Goal: Task Accomplishment & Management: Complete application form

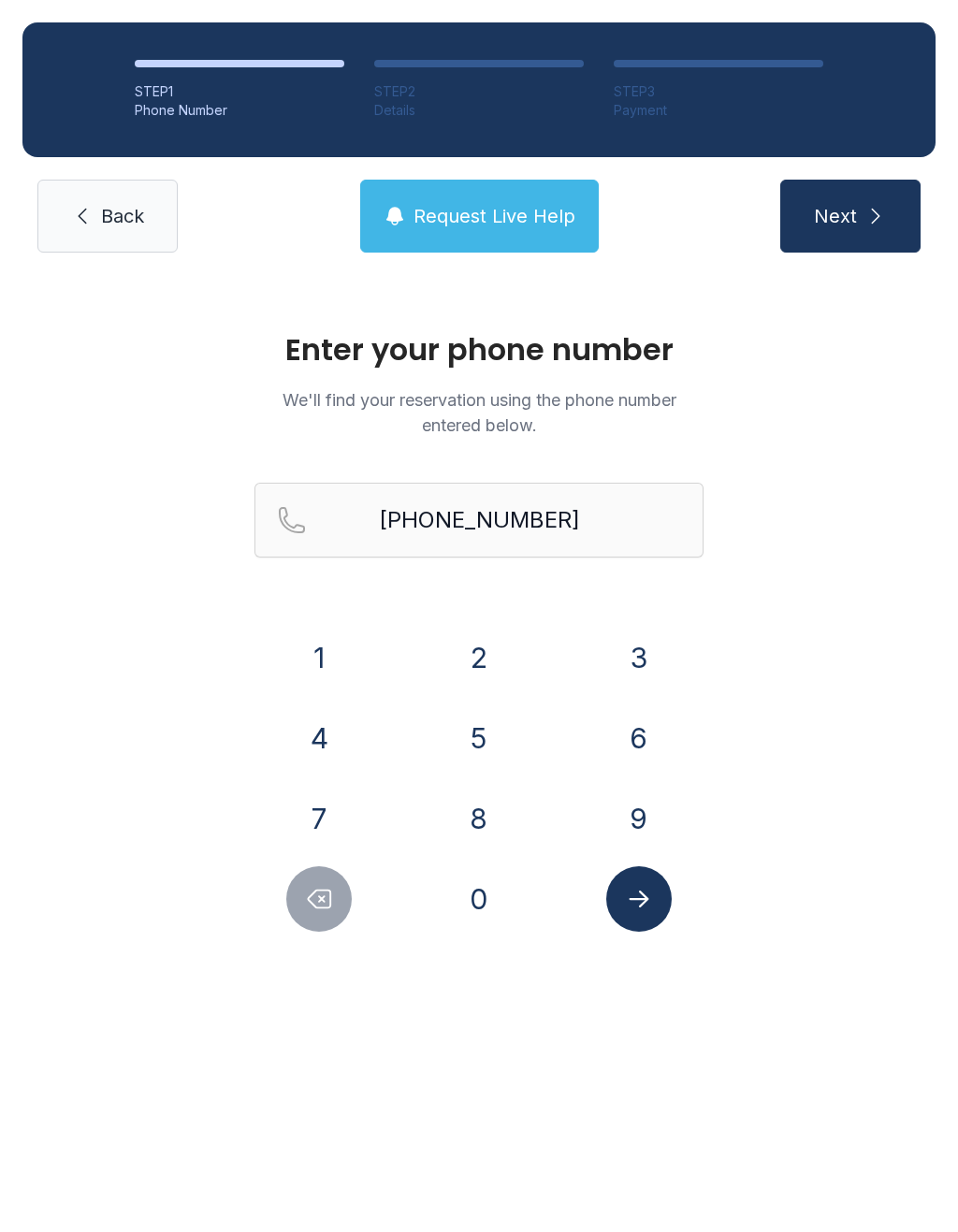
click at [334, 816] on button "7" at bounding box center [319, 818] width 65 height 65
click at [497, 838] on button "8" at bounding box center [479, 818] width 65 height 65
click at [650, 655] on button "3" at bounding box center [639, 658] width 65 height 65
click at [323, 660] on button "1" at bounding box center [319, 658] width 65 height 65
click at [641, 744] on button "6" at bounding box center [639, 738] width 65 height 65
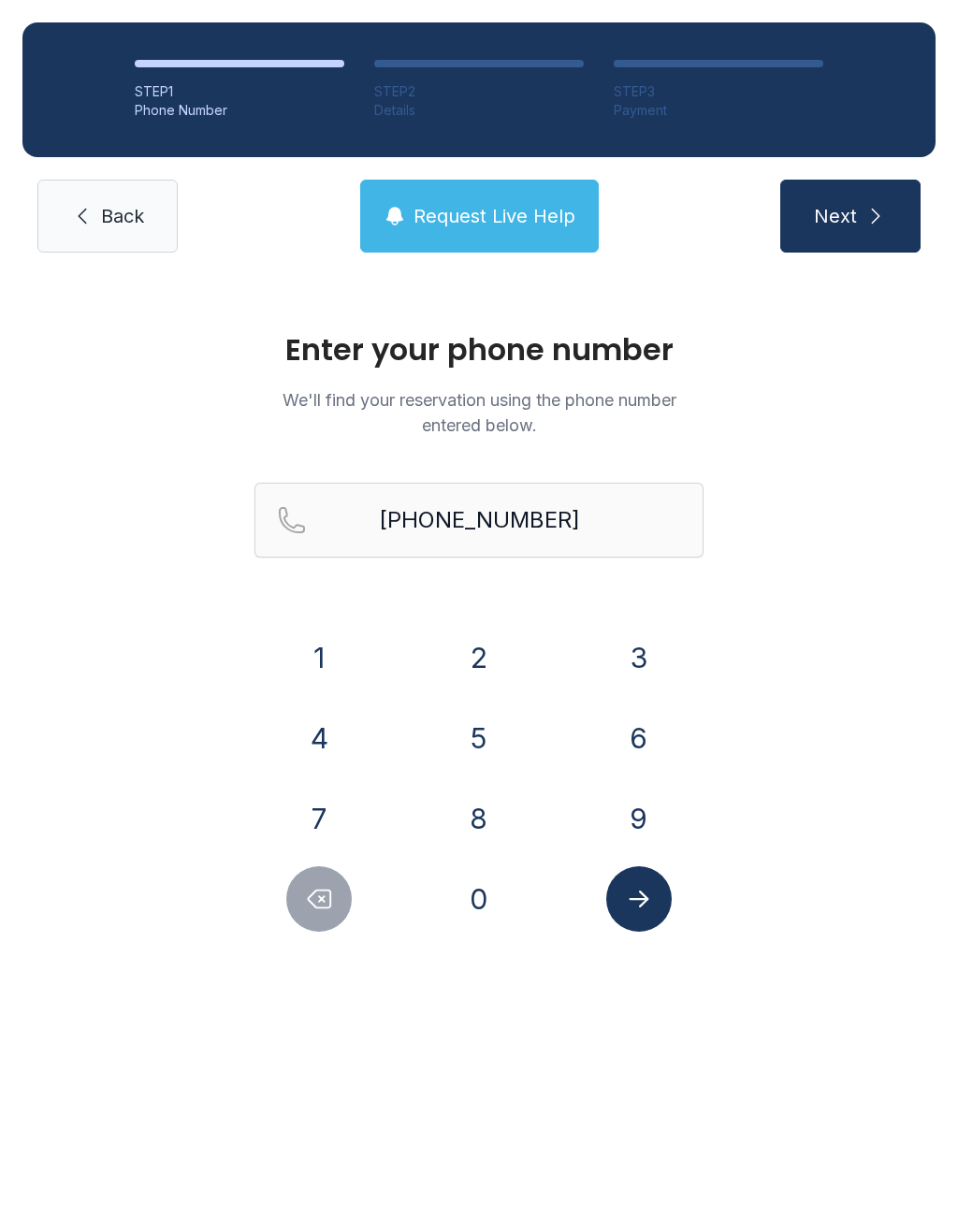
click at [662, 659] on button "3" at bounding box center [639, 658] width 65 height 65
click at [474, 650] on button "2" at bounding box center [479, 658] width 65 height 65
click at [487, 831] on button "8" at bounding box center [479, 818] width 65 height 65
click at [624, 661] on button "3" at bounding box center [639, 658] width 65 height 65
click at [641, 880] on button "Submit lookup form" at bounding box center [639, 899] width 65 height 65
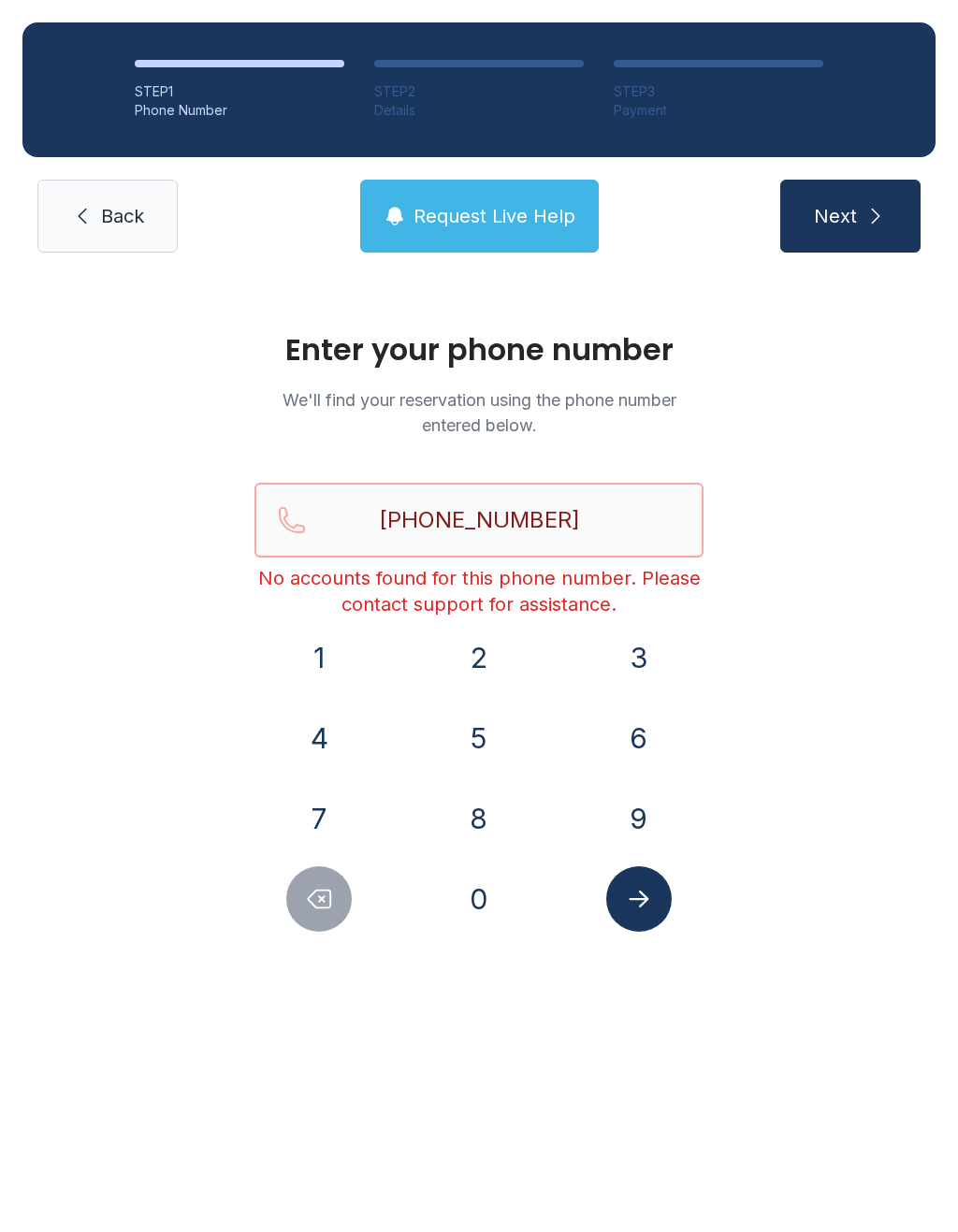
click at [603, 536] on input "[PHONE_NUMBER]" at bounding box center [479, 520] width 449 height 74
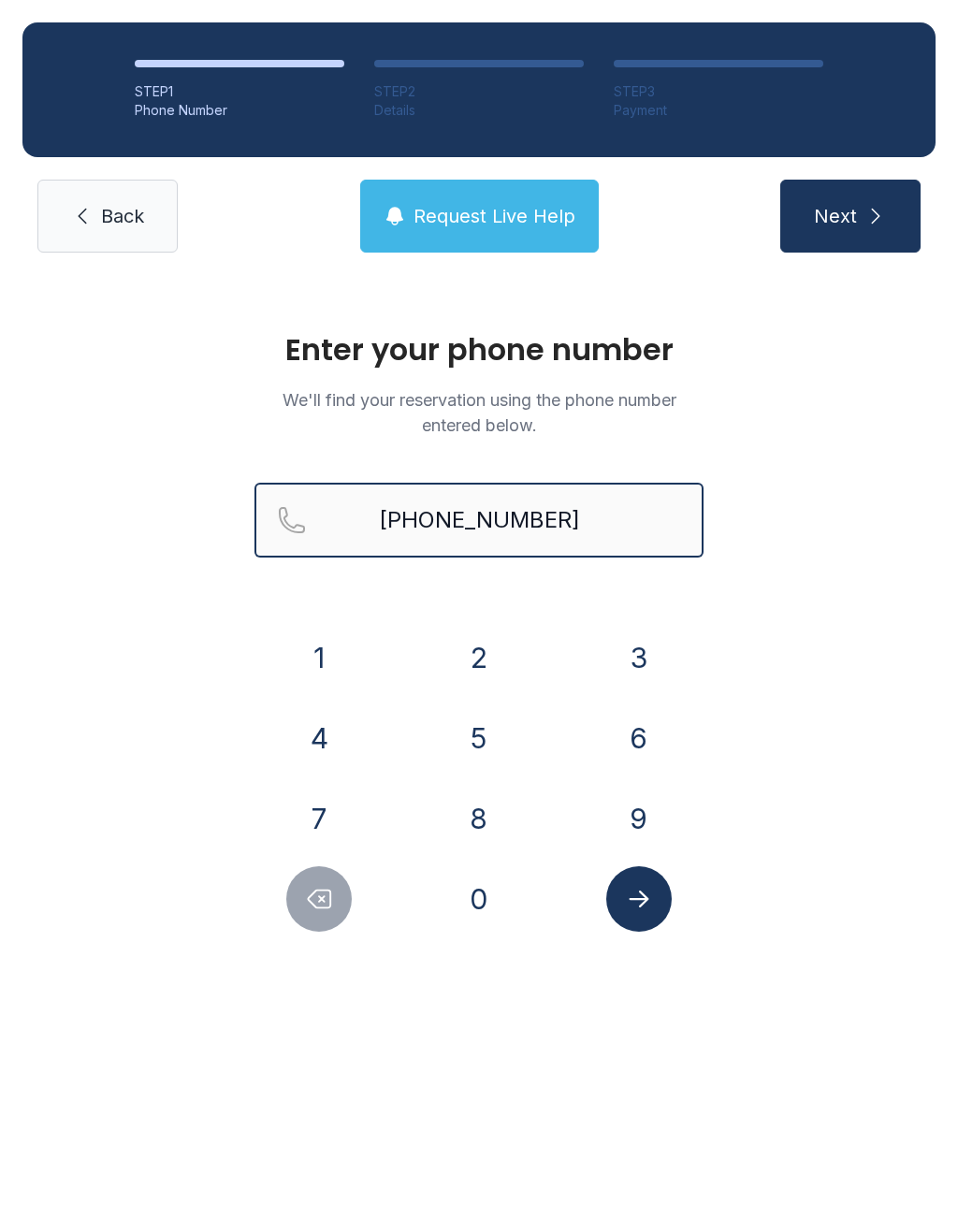
type input "[PHONE_NUMBER]"
click at [849, 216] on button "Next" at bounding box center [850, 216] width 140 height 73
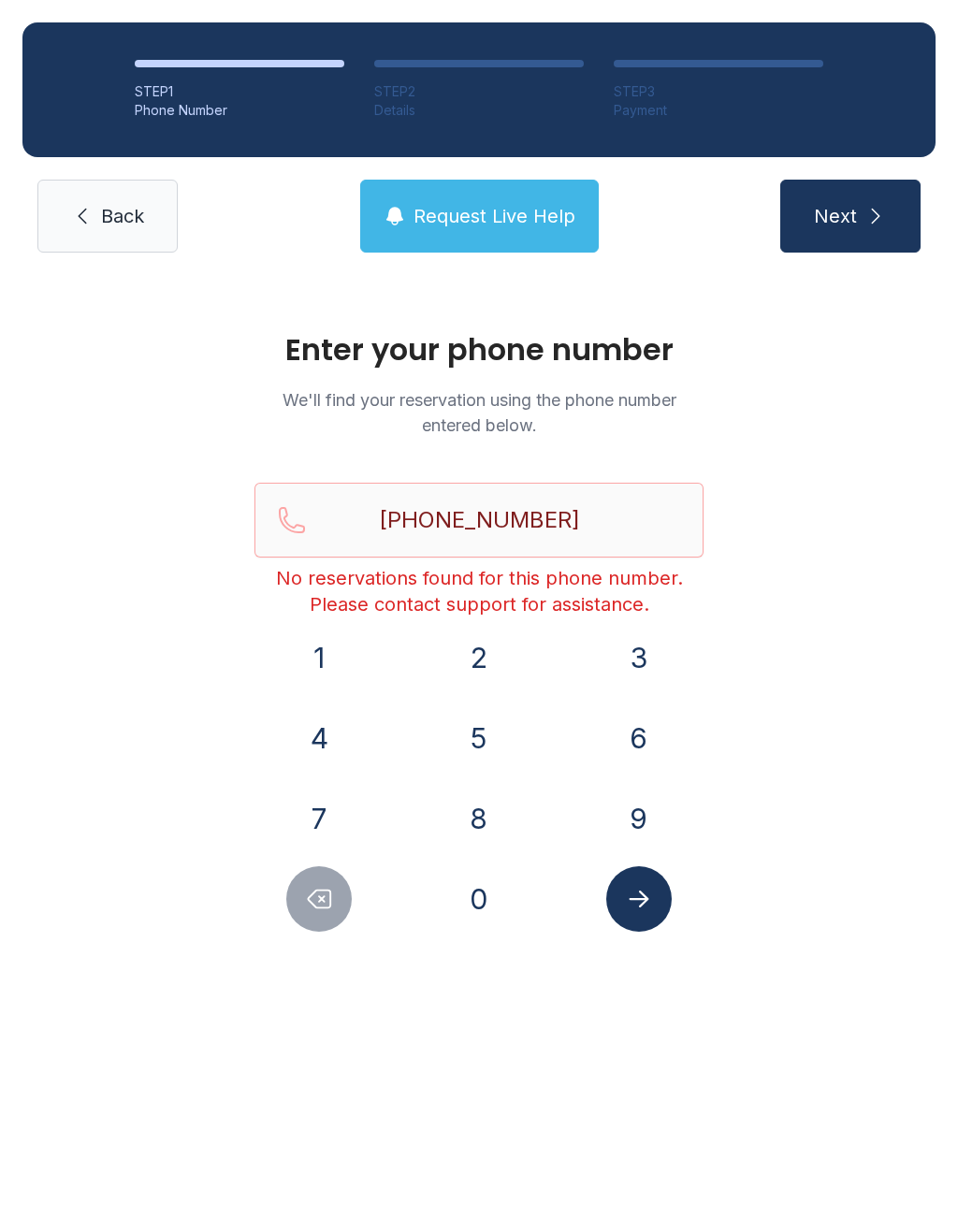
click at [895, 233] on button "Next" at bounding box center [850, 216] width 140 height 73
click at [863, 197] on button "Next" at bounding box center [850, 216] width 140 height 73
click at [534, 234] on button "Request Live Help" at bounding box center [479, 216] width 238 height 73
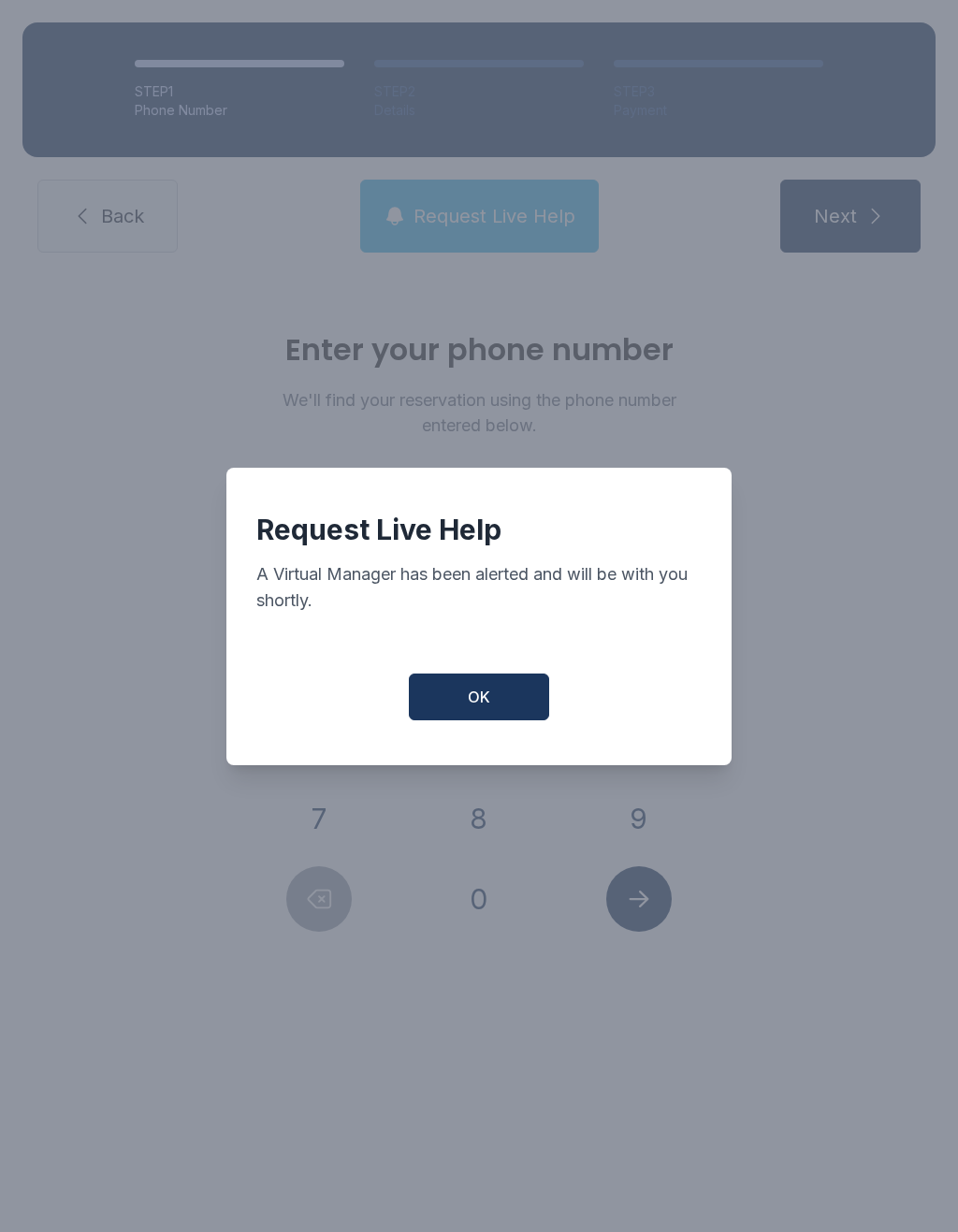
click at [472, 699] on span "OK" at bounding box center [479, 696] width 23 height 23
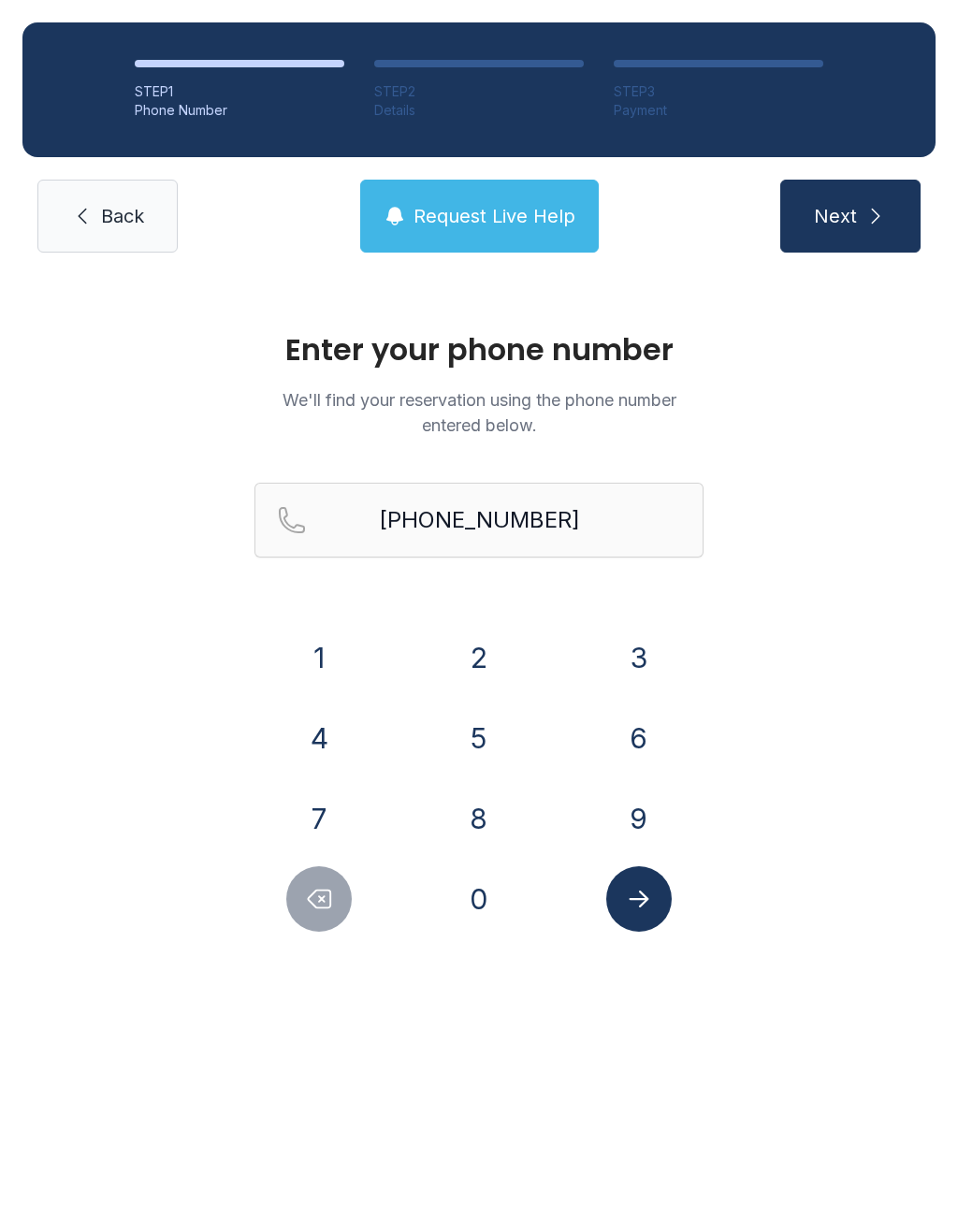
click at [865, 190] on button "Next" at bounding box center [850, 216] width 140 height 73
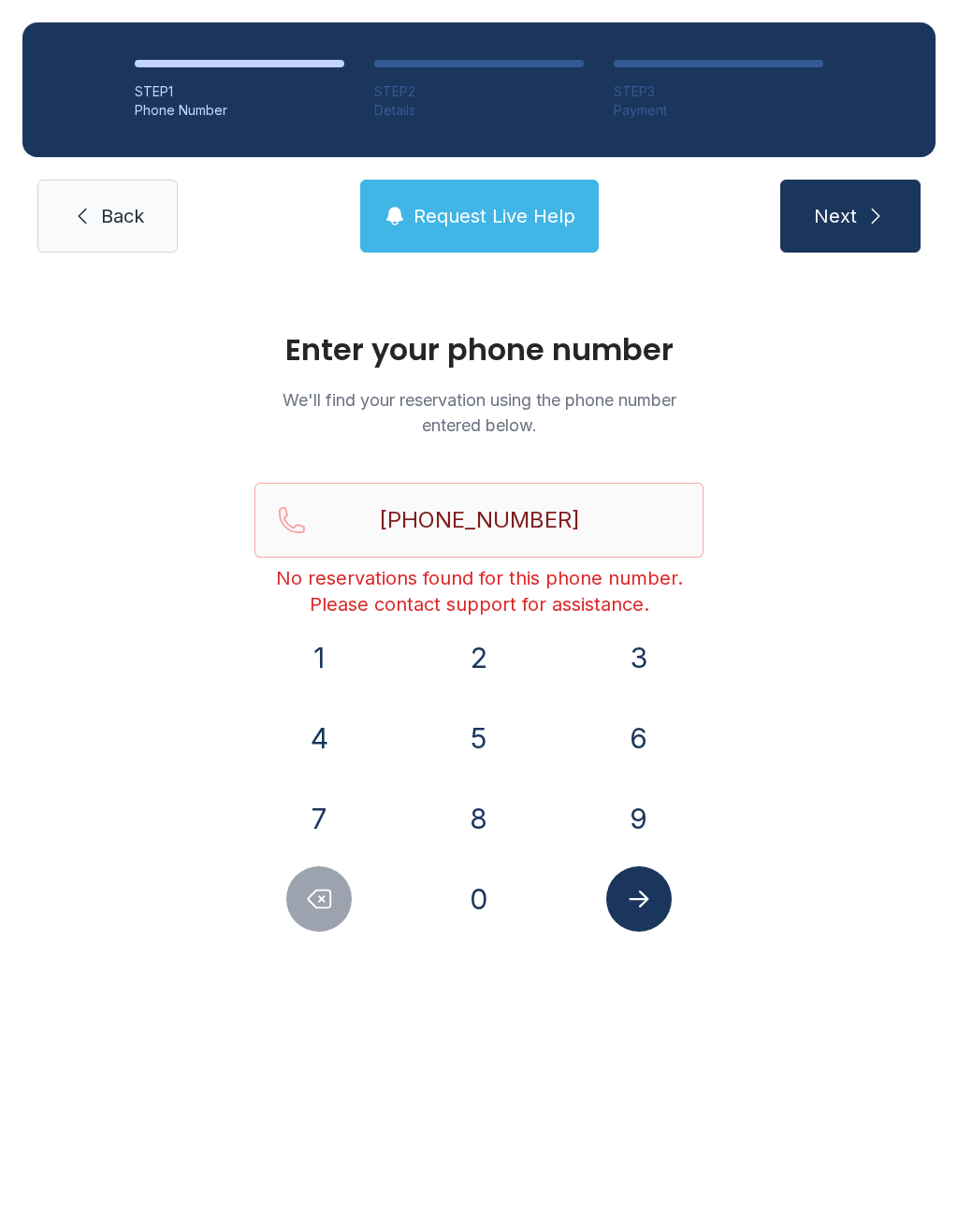
click at [115, 228] on span "Back" at bounding box center [122, 216] width 43 height 26
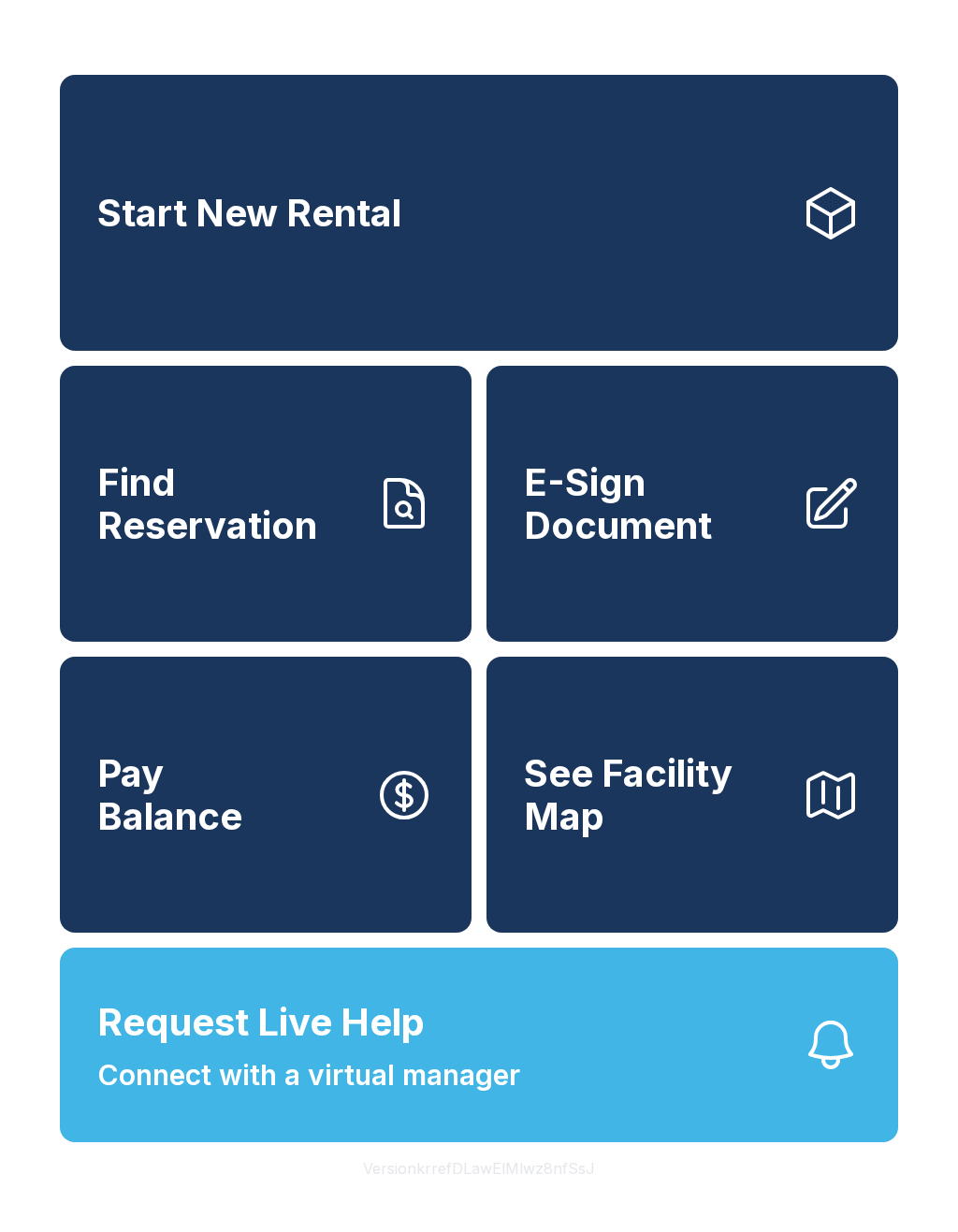
click at [115, 228] on span "Start New Rental" at bounding box center [249, 212] width 304 height 43
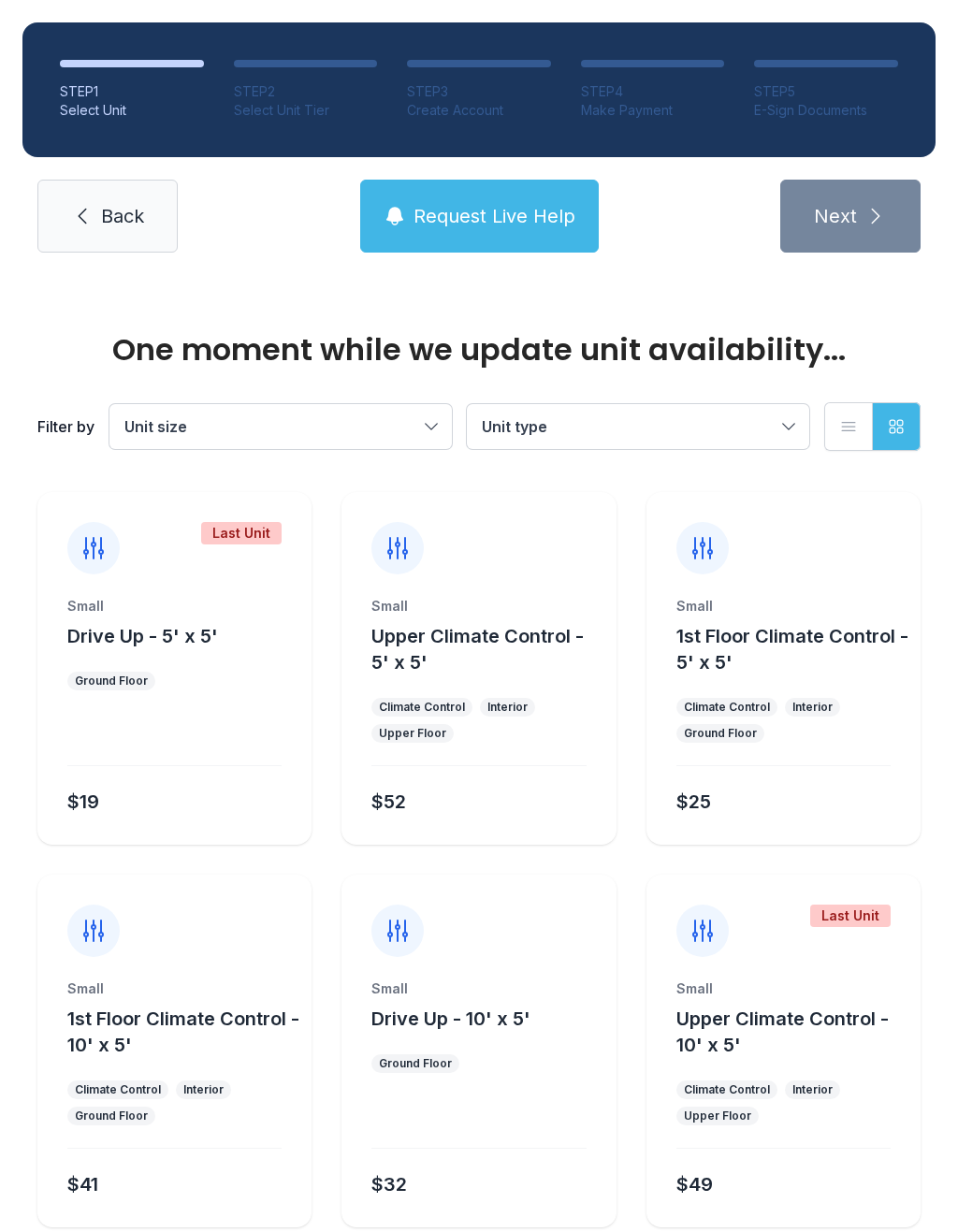
click at [140, 234] on link "Back" at bounding box center [107, 216] width 140 height 73
